Goal: Book appointment/travel/reservation

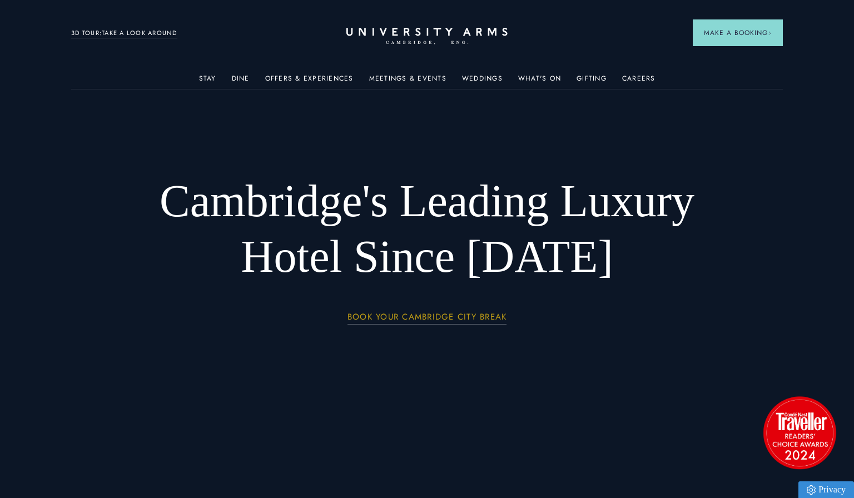
click at [415, 318] on link "BOOK YOUR CAMBRIDGE CITY BREAK" at bounding box center [427, 318] width 160 height 13
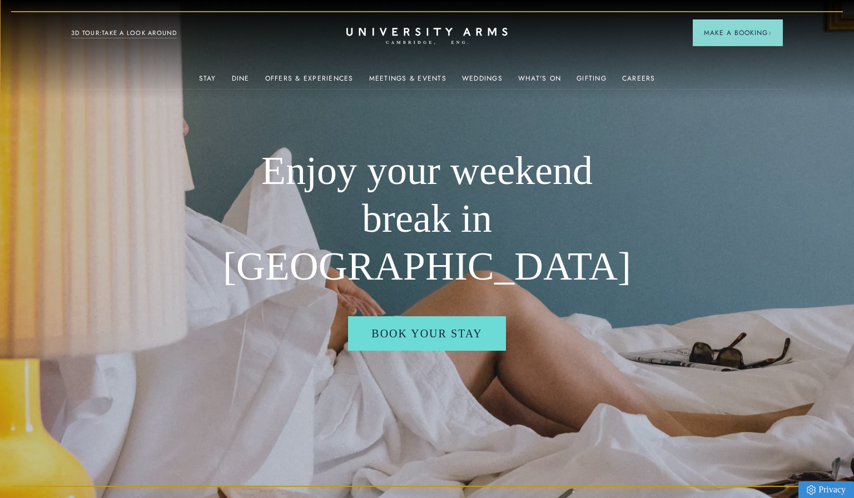
scroll to position [2, 0]
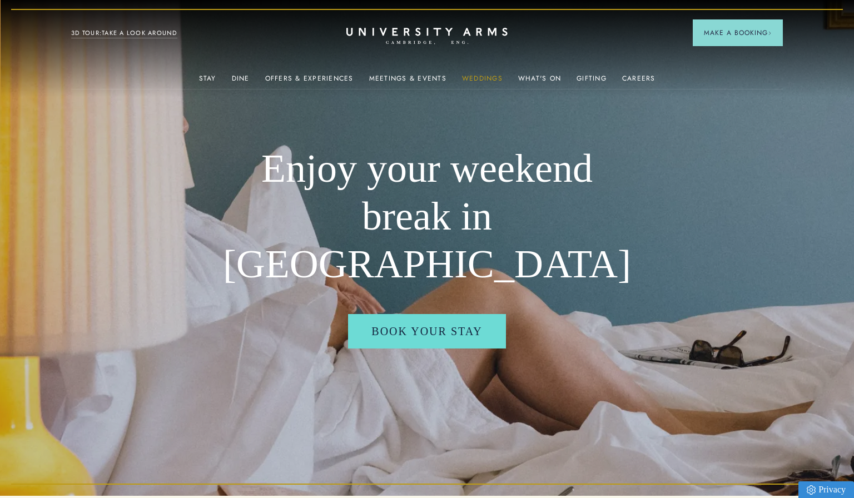
click at [489, 79] on link "Weddings" at bounding box center [482, 81] width 41 height 14
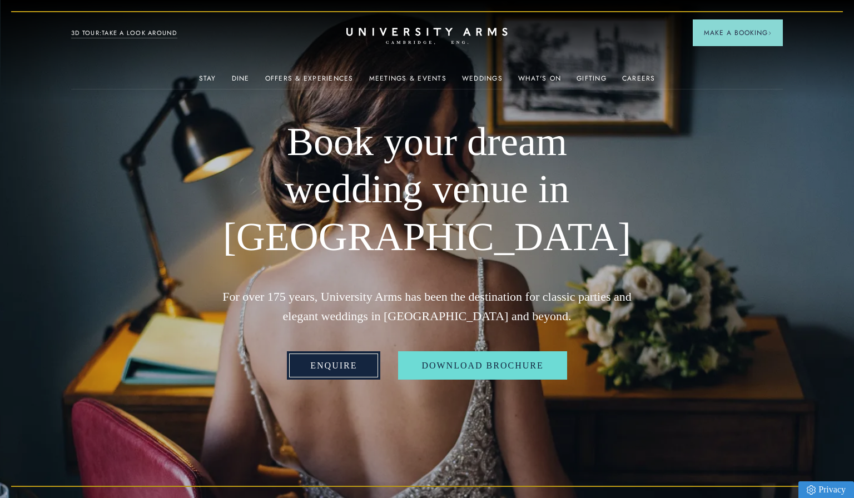
click at [325, 351] on link "Enquire" at bounding box center [333, 365] width 93 height 29
click at [419, 74] on link "Meetings & Events" at bounding box center [407, 81] width 77 height 14
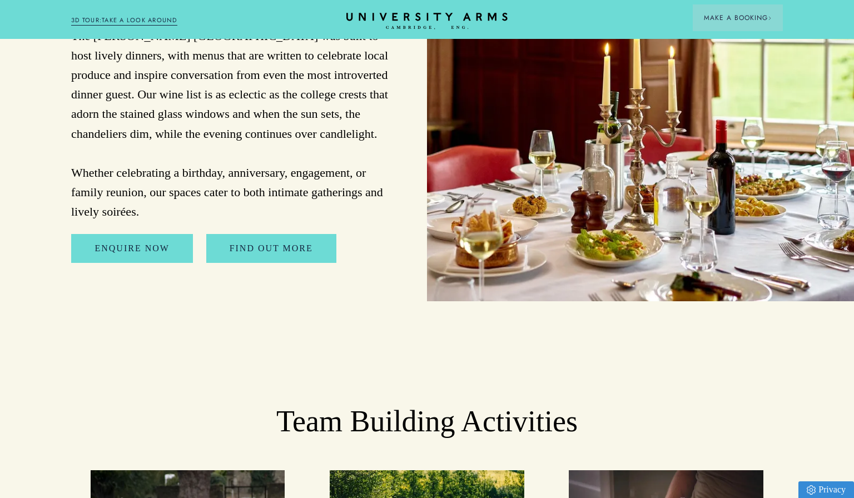
scroll to position [3342, 0]
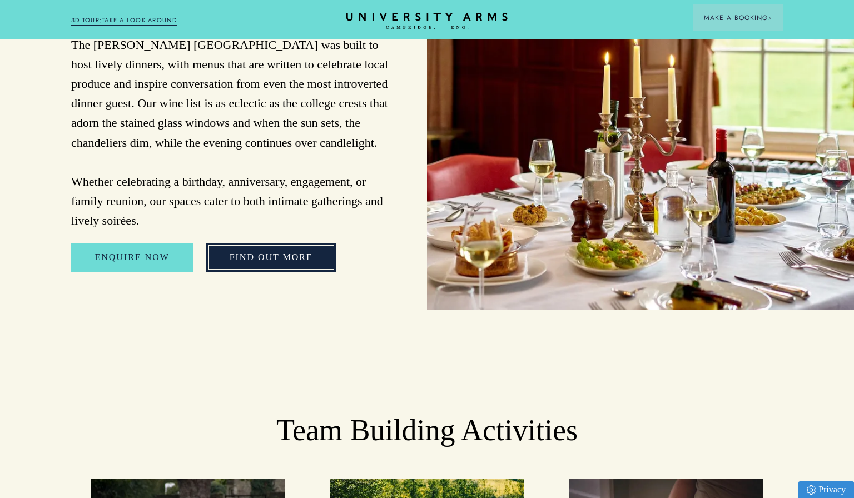
drag, startPoint x: 311, startPoint y: 194, endPoint x: 298, endPoint y: 196, distance: 13.0
click at [311, 243] on link "FIND OUT MORE" at bounding box center [271, 257] width 130 height 29
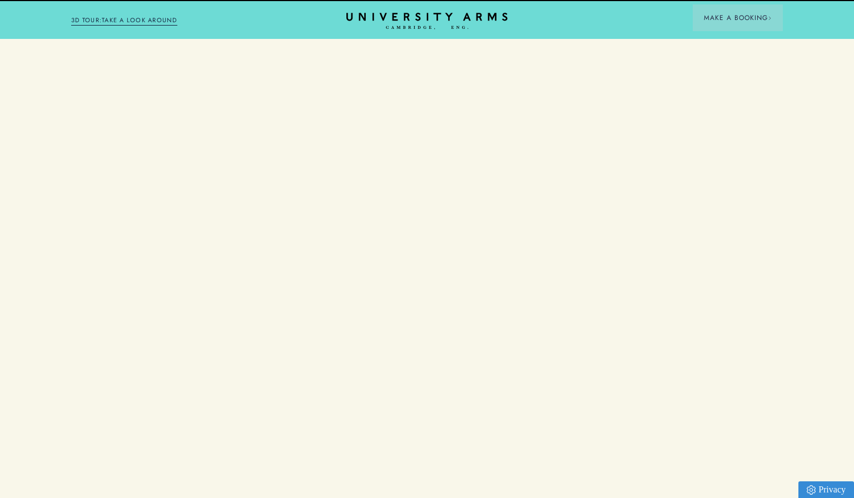
click at [298, 243] on div "Enquire Now" at bounding box center [230, 264] width 330 height 42
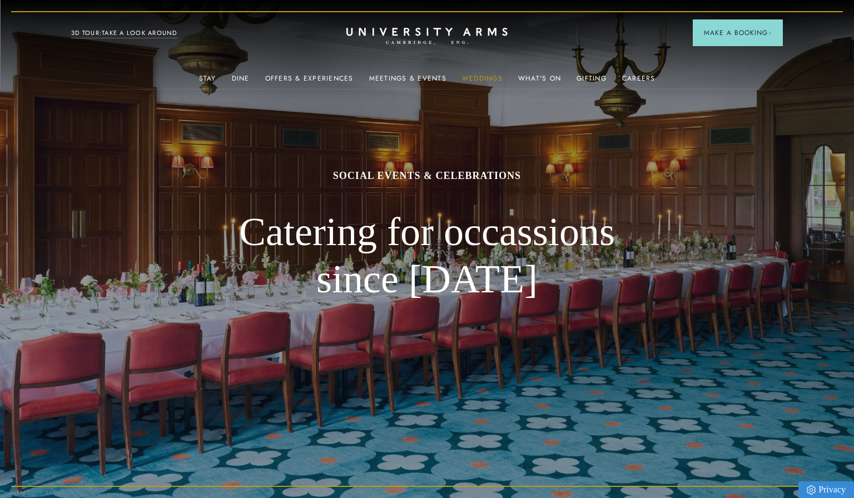
click at [480, 77] on link "Weddings" at bounding box center [482, 81] width 41 height 14
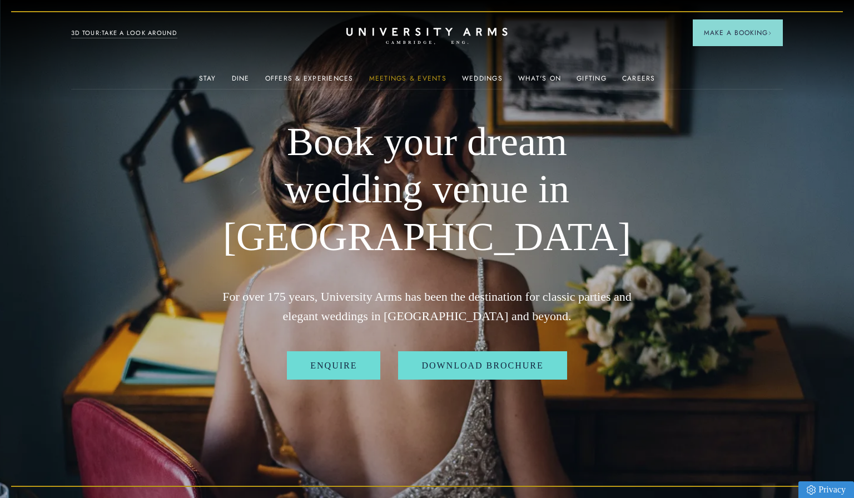
click at [408, 77] on link "Meetings & Events" at bounding box center [407, 81] width 77 height 14
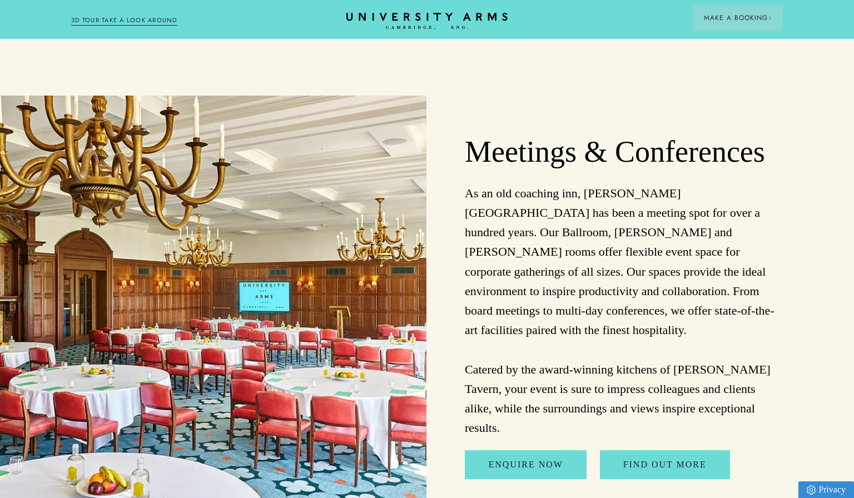
scroll to position [2684, 0]
